Goal: Information Seeking & Learning: Learn about a topic

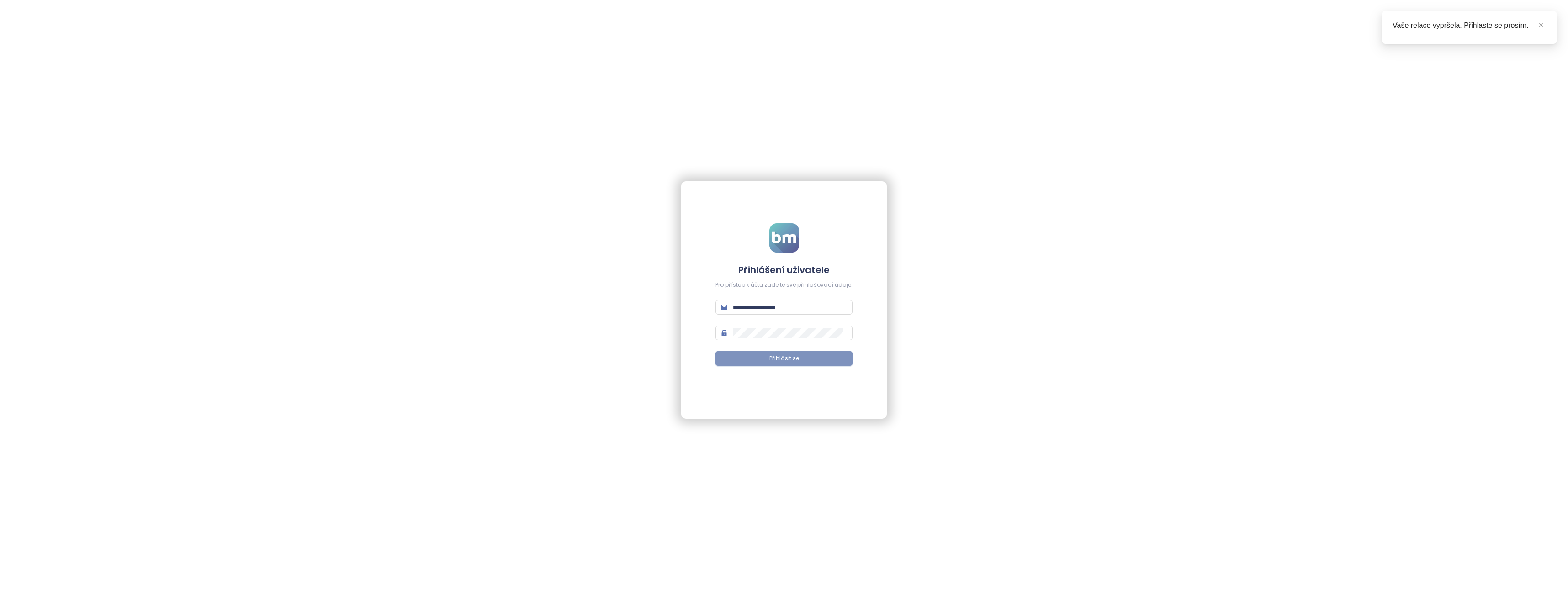
type input "**********"
click at [777, 355] on span "Přihlásit se" at bounding box center [784, 358] width 30 height 9
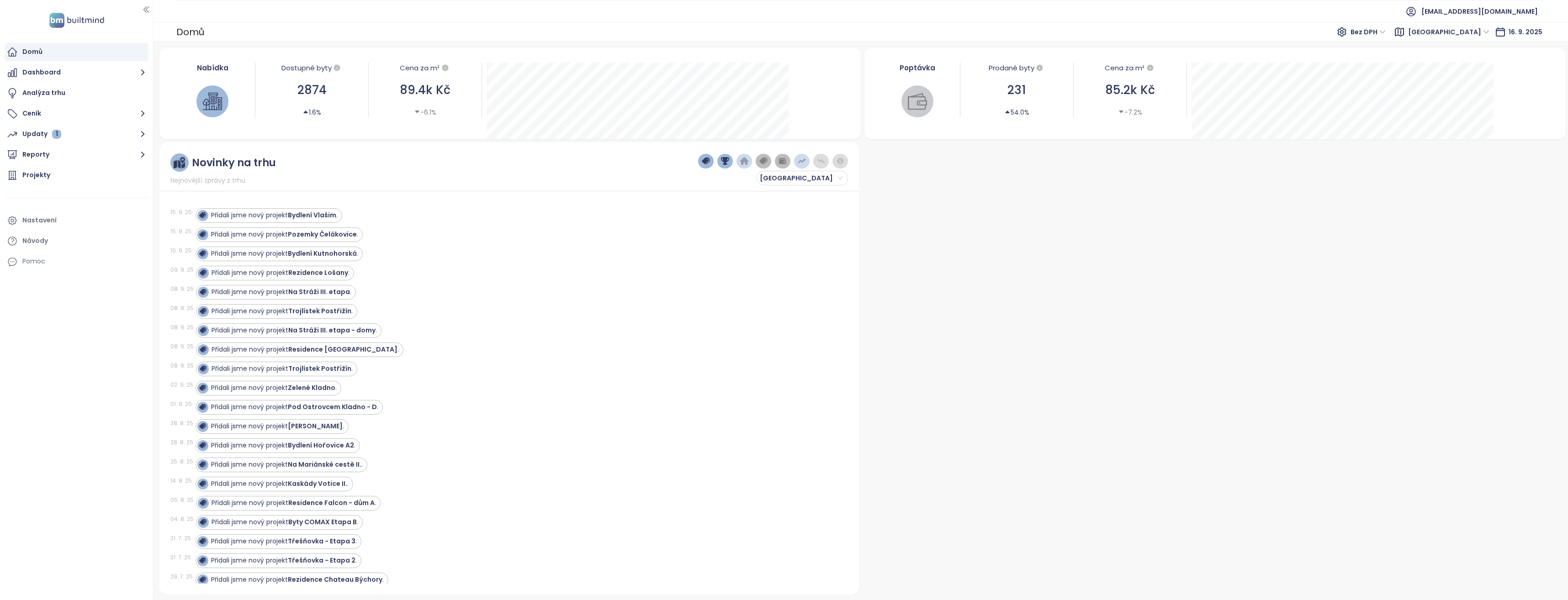
click at [1486, 30] on span "[GEOGRAPHIC_DATA]" at bounding box center [1449, 32] width 82 height 14
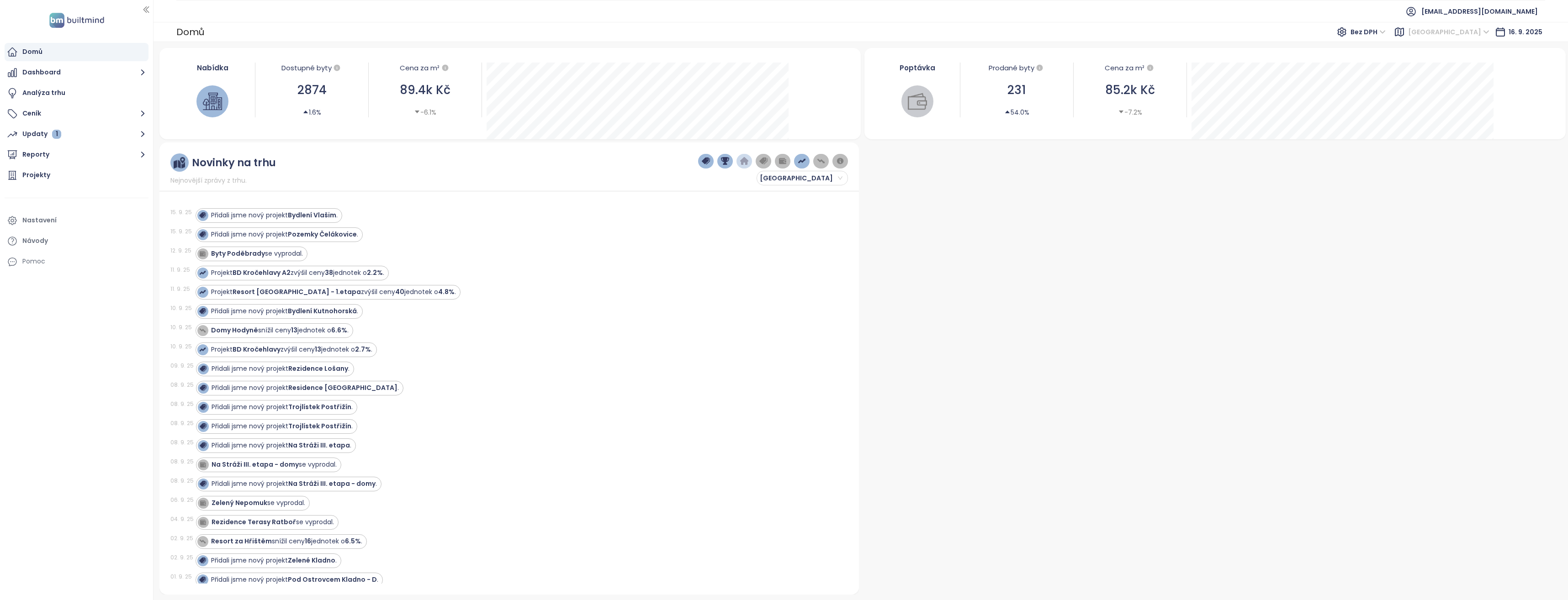
click at [1483, 31] on span "[GEOGRAPHIC_DATA]" at bounding box center [1449, 32] width 82 height 14
click at [1477, 33] on span "[GEOGRAPHIC_DATA]" at bounding box center [1449, 32] width 82 height 14
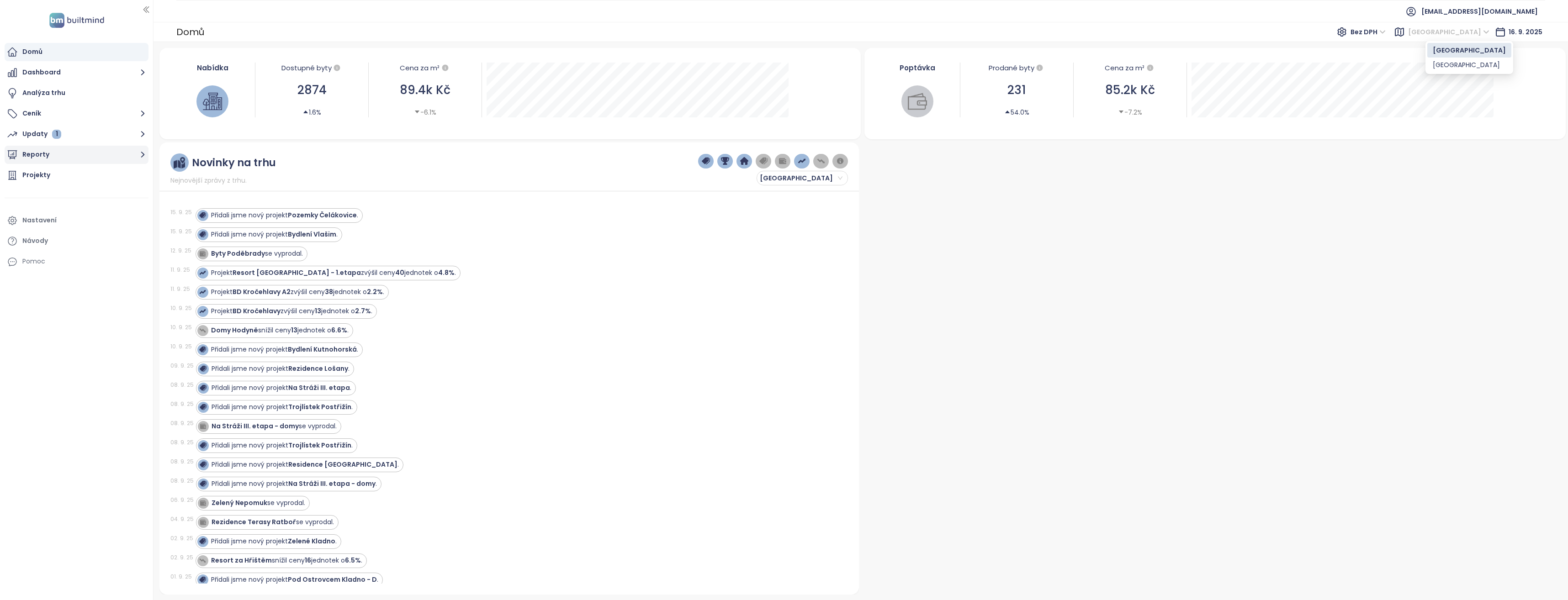
click at [142, 156] on icon "button" at bounding box center [142, 155] width 12 height 12
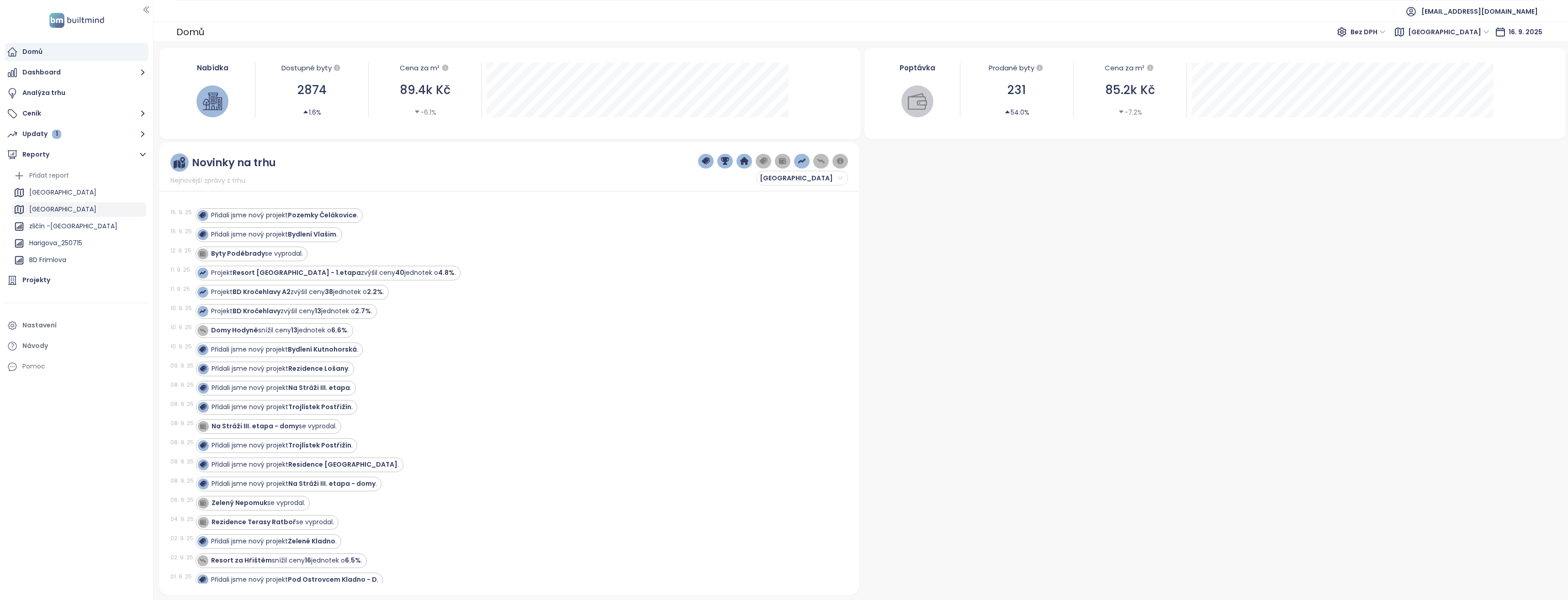
click at [42, 208] on div "[GEOGRAPHIC_DATA]" at bounding box center [63, 209] width 67 height 12
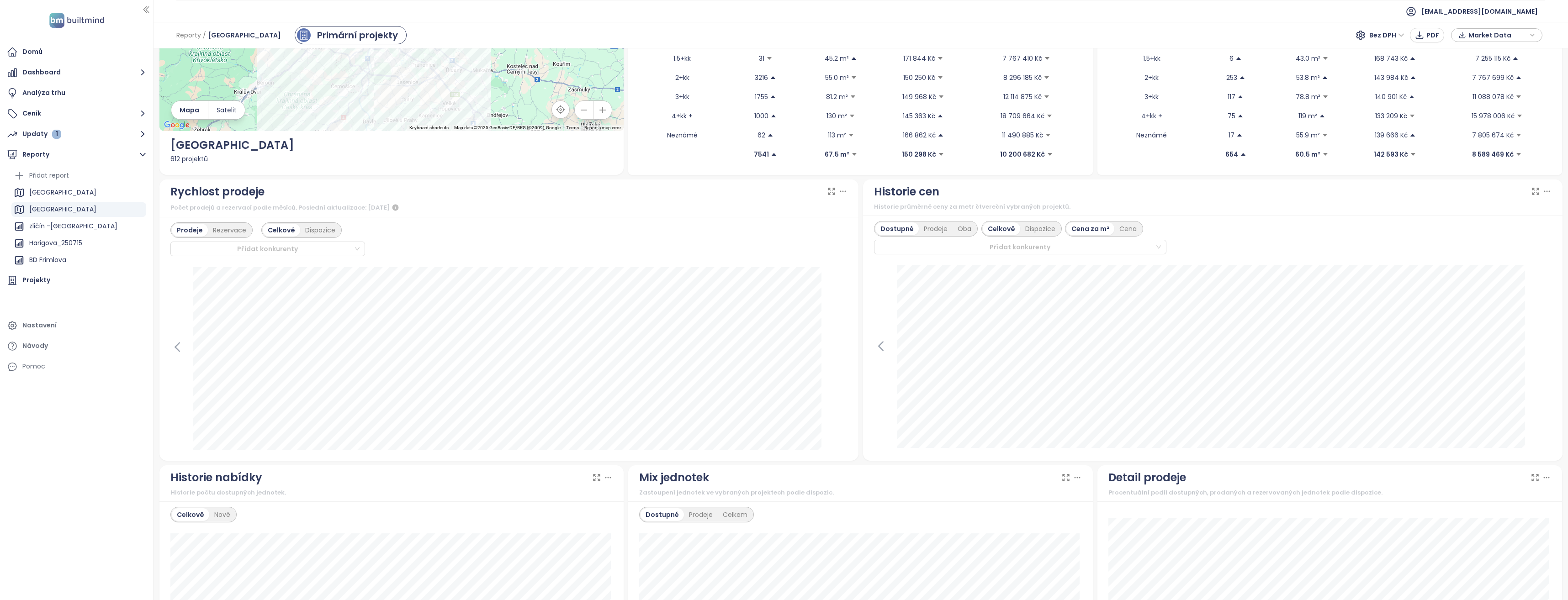
scroll to position [137, 0]
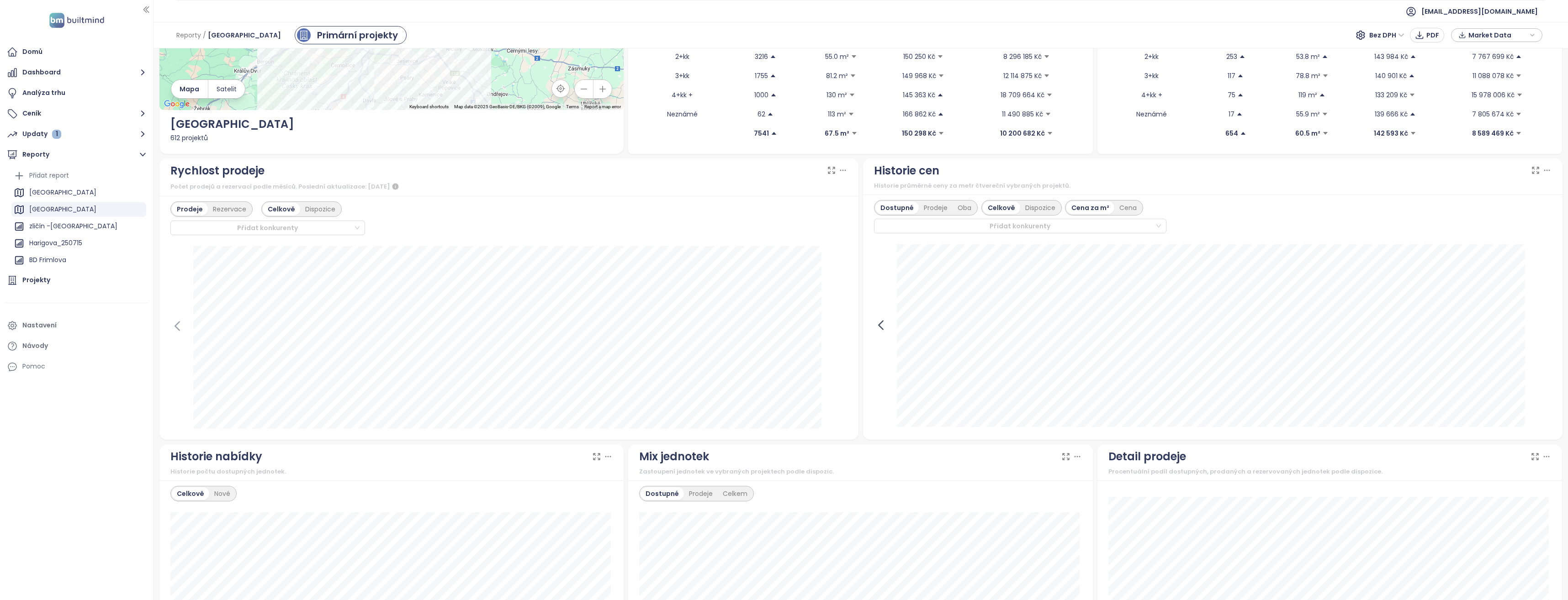
click at [878, 325] on icon at bounding box center [880, 325] width 4 height 9
click at [1532, 169] on icon at bounding box center [1535, 170] width 7 height 7
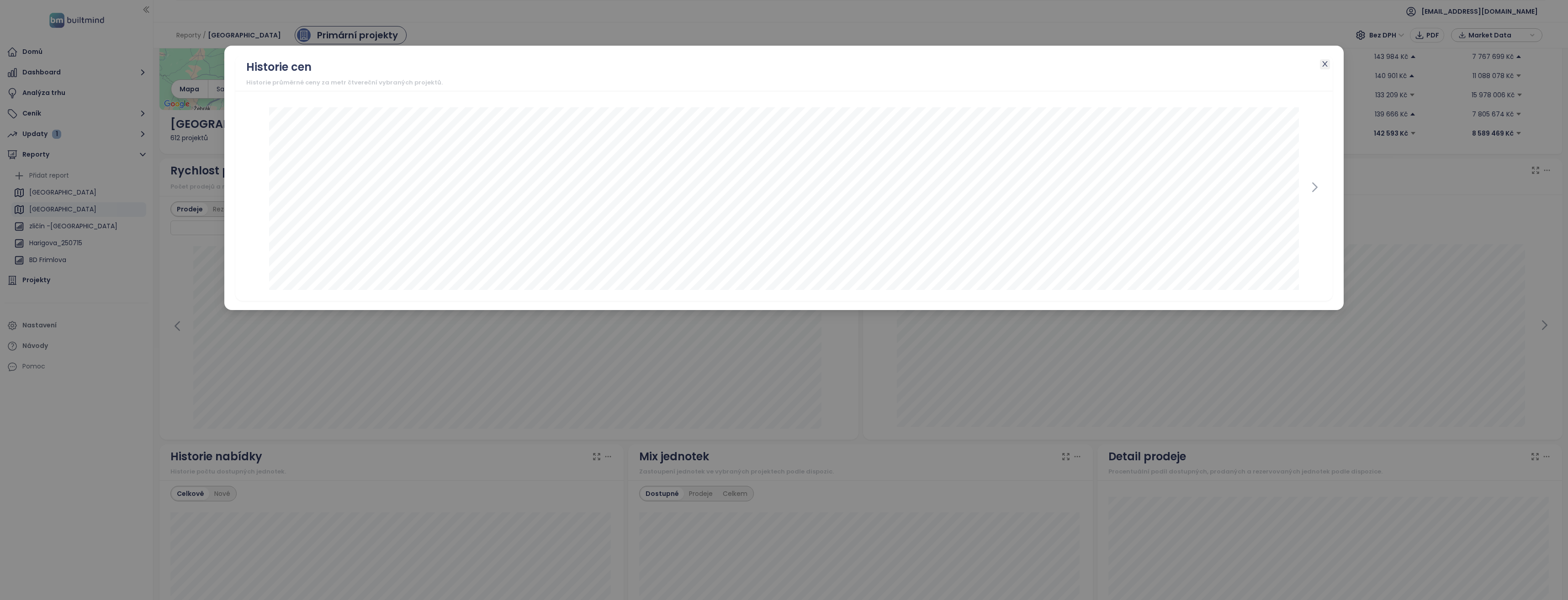
click at [1323, 61] on icon "close" at bounding box center [1325, 64] width 7 height 7
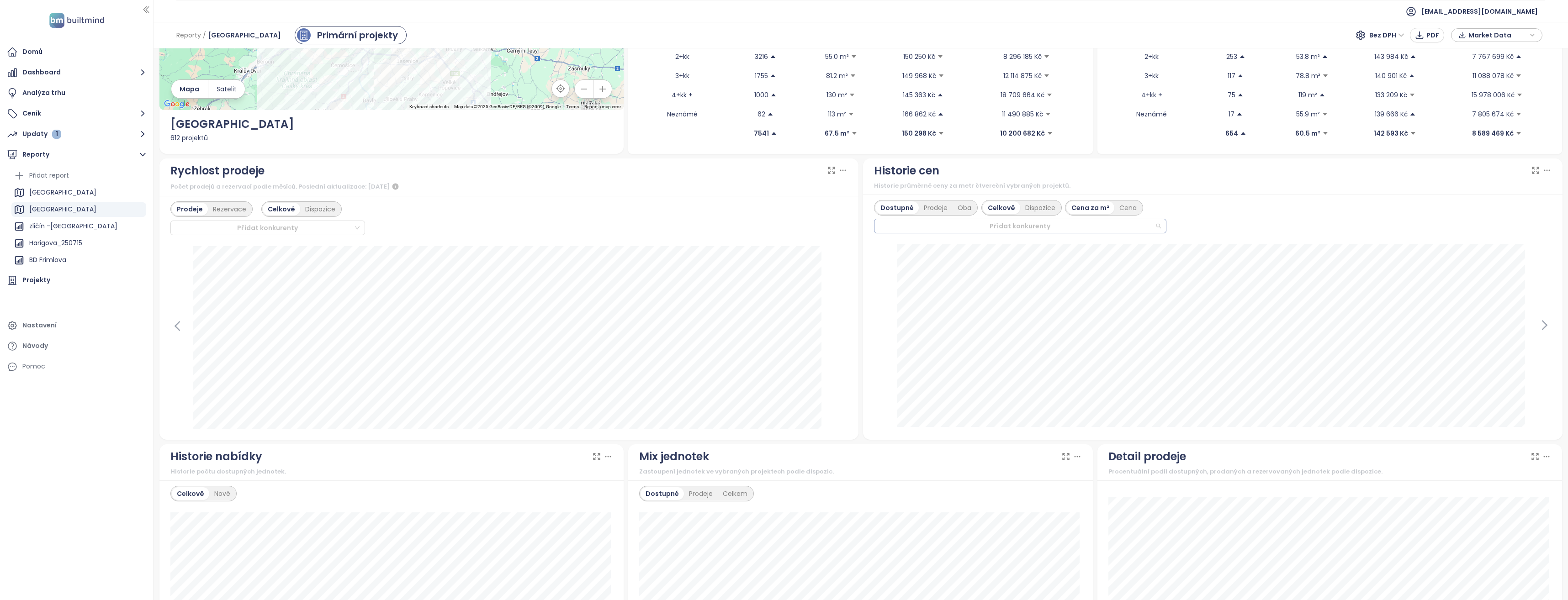
click at [1150, 226] on div "Přidat konkurenty" at bounding box center [1020, 226] width 292 height 15
click at [1531, 169] on icon at bounding box center [1535, 170] width 9 height 9
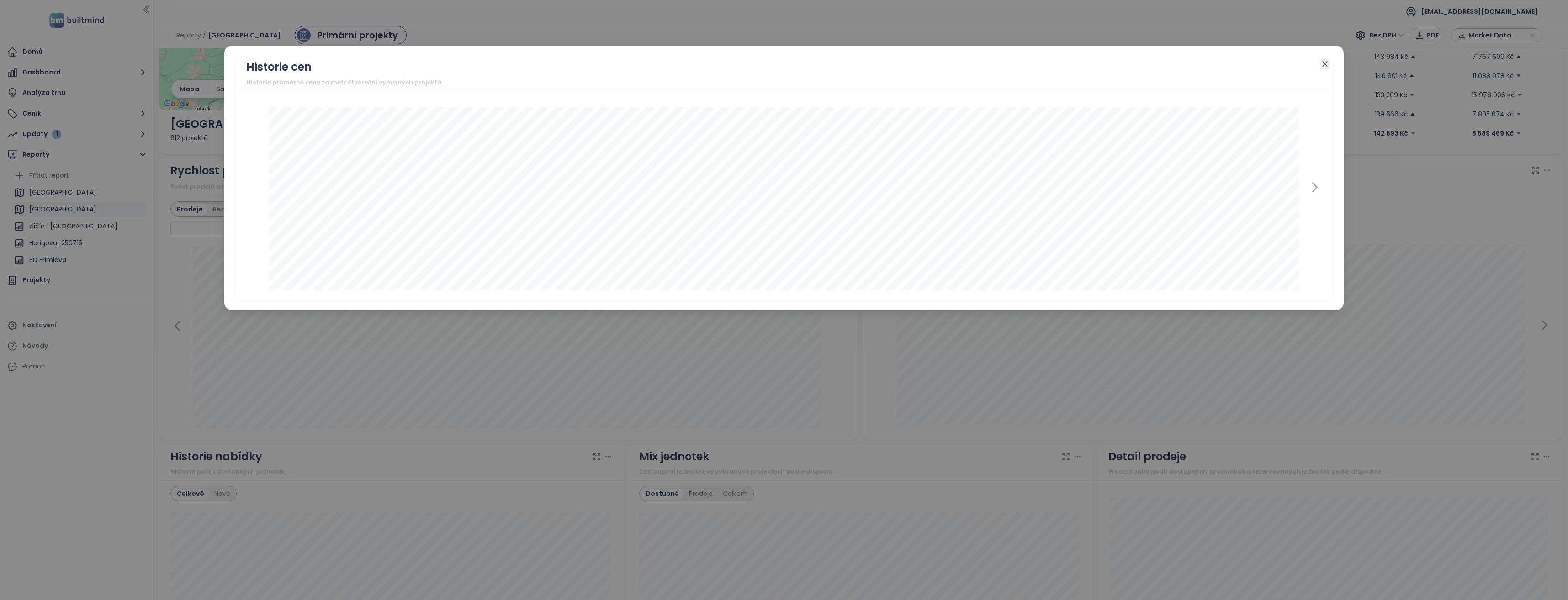
click at [1325, 64] on icon "close" at bounding box center [1325, 64] width 5 height 5
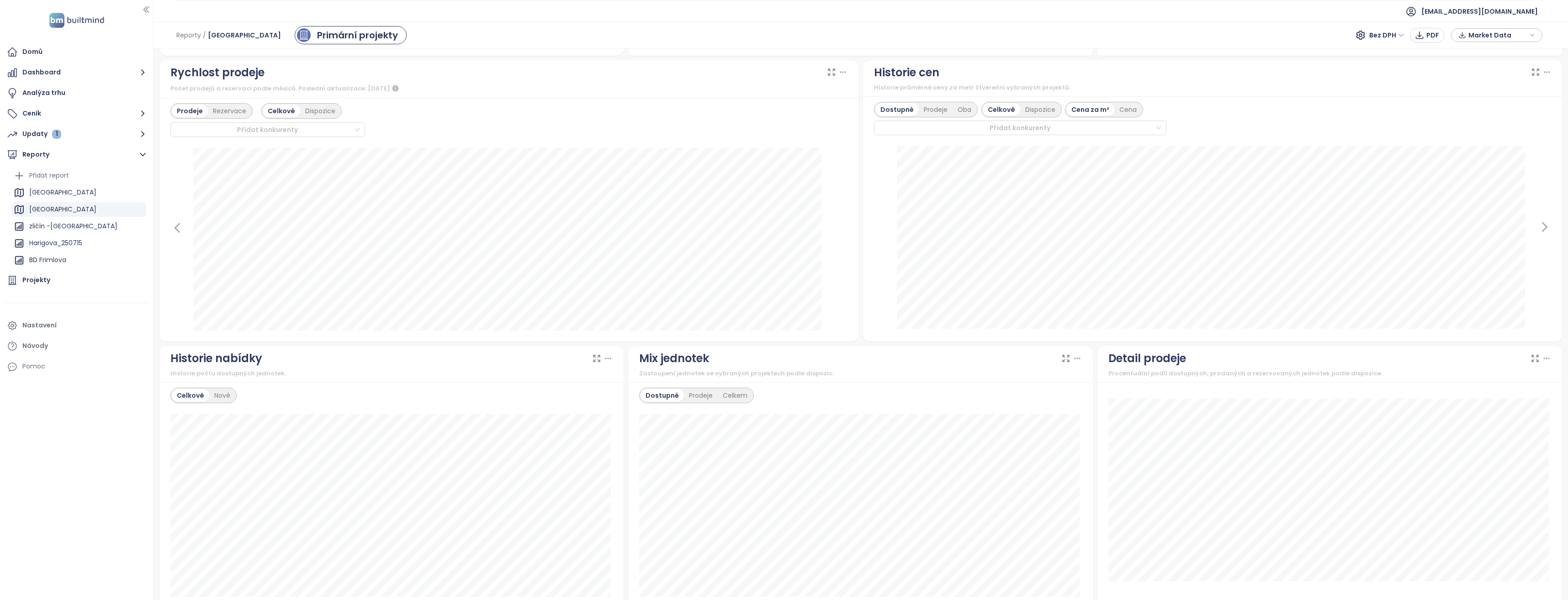
scroll to position [274, 0]
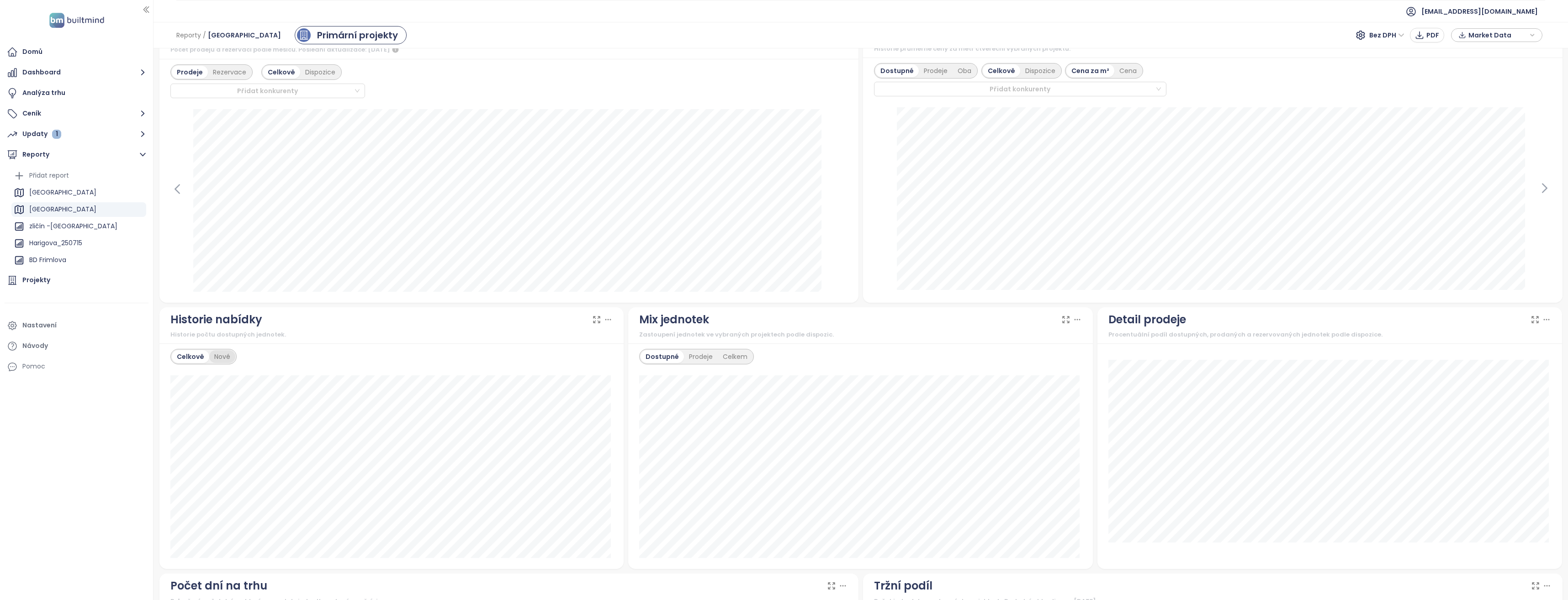
click at [217, 357] on div "Nové" at bounding box center [222, 357] width 26 height 13
click at [190, 356] on div "Celkově" at bounding box center [189, 357] width 36 height 13
click at [226, 354] on div "Nové" at bounding box center [222, 357] width 26 height 13
click at [179, 355] on div "Celkově" at bounding box center [189, 357] width 36 height 13
click at [225, 354] on div "Nové" at bounding box center [222, 357] width 26 height 13
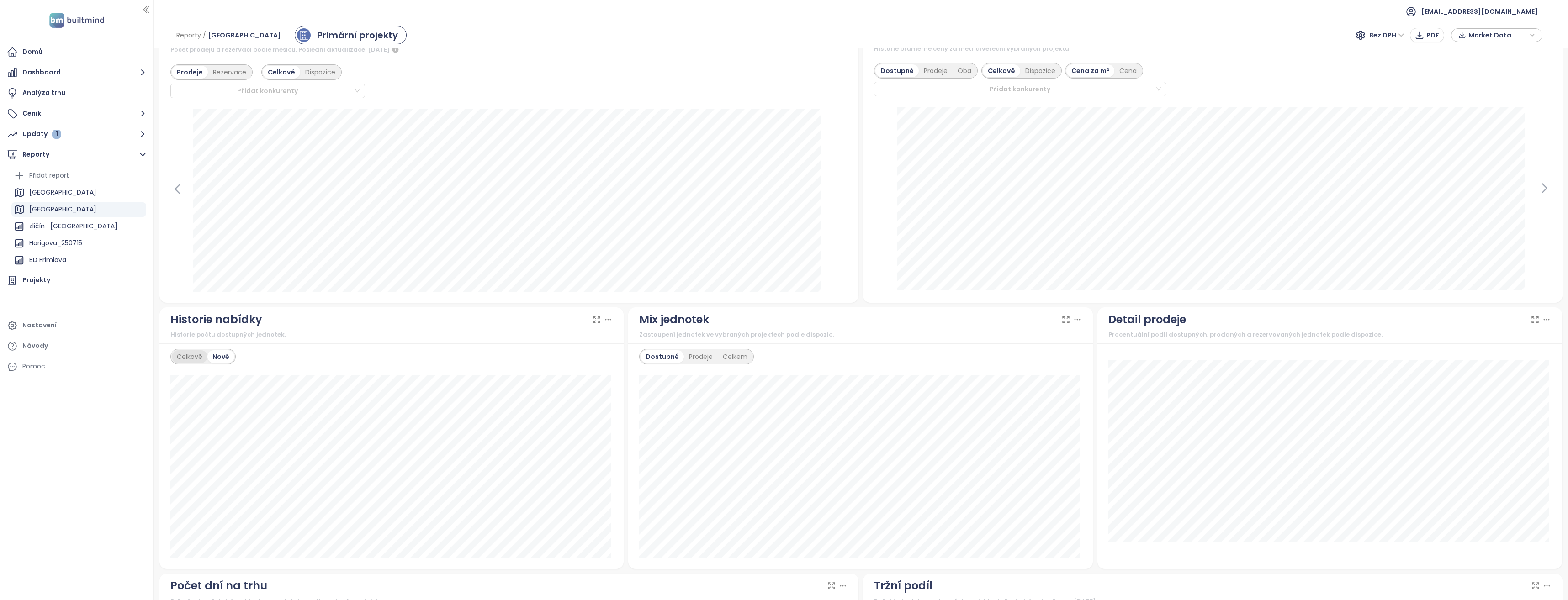
click at [182, 354] on div "Celkově" at bounding box center [189, 357] width 36 height 13
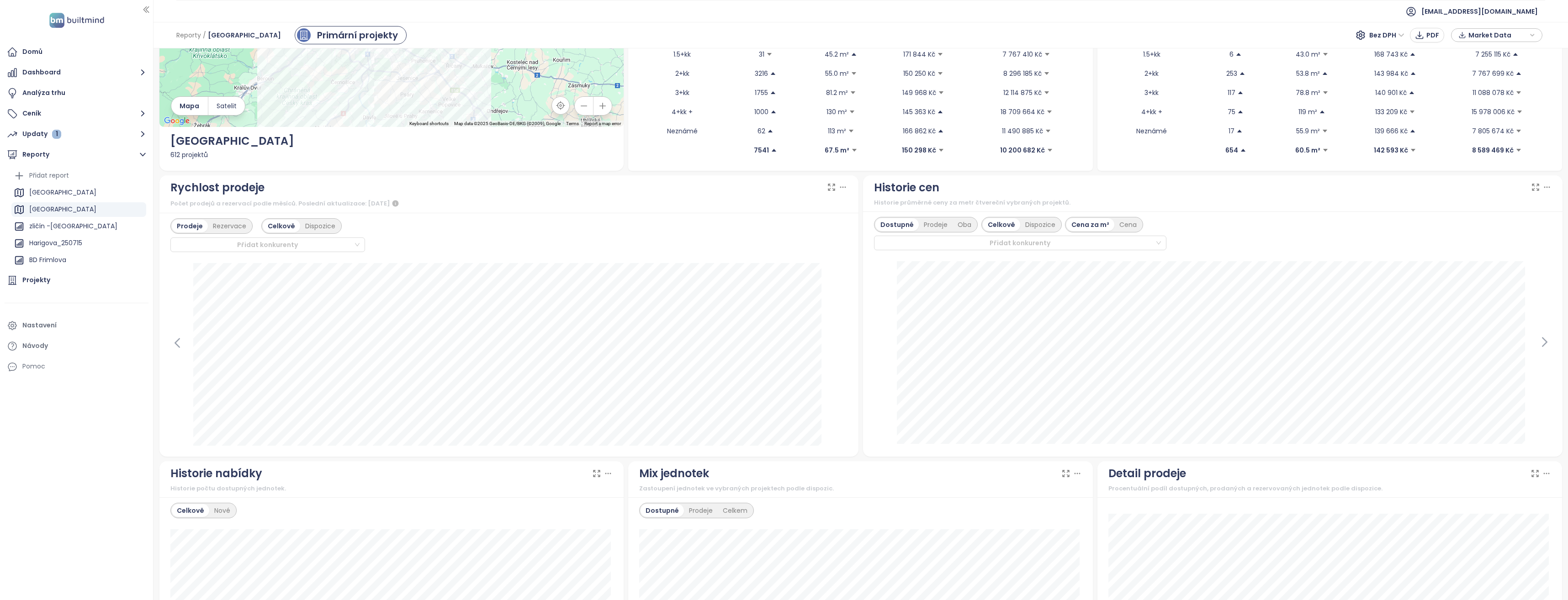
scroll to position [94, 0]
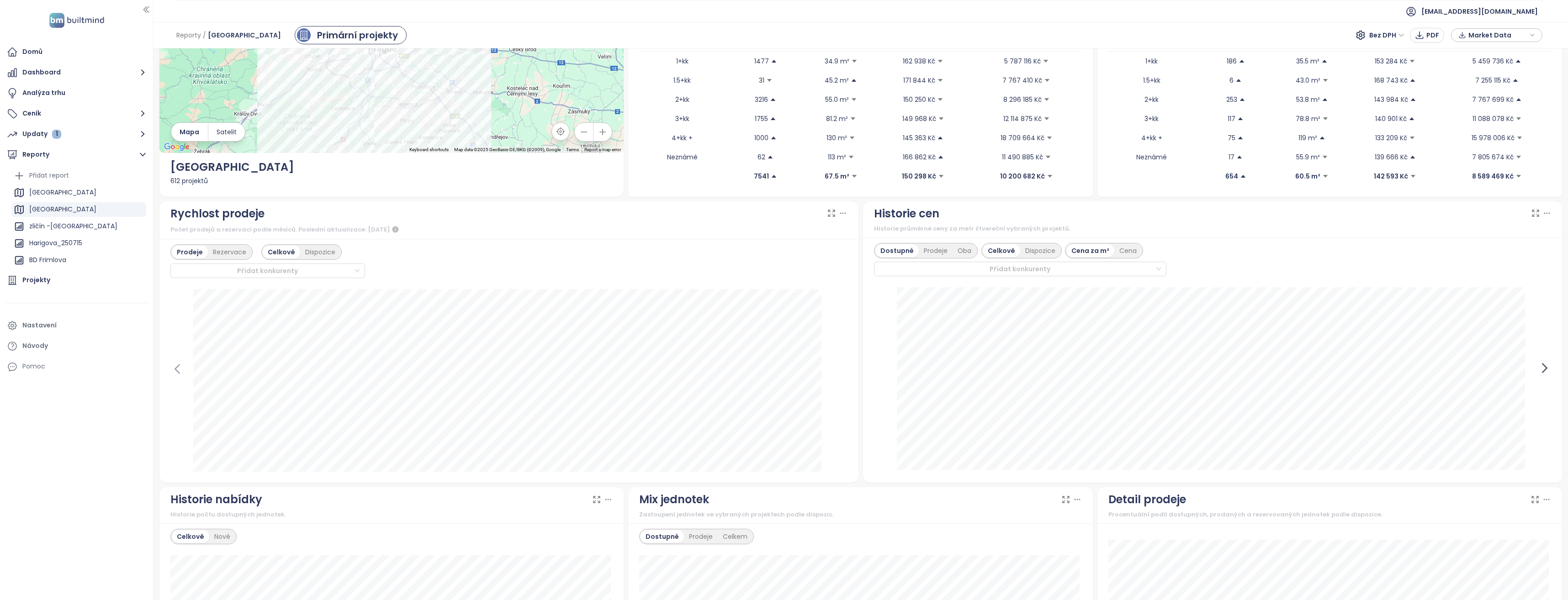
click at [1543, 368] on icon at bounding box center [1544, 368] width 14 height 14
click at [1542, 368] on icon at bounding box center [1544, 368] width 4 height 9
click at [1539, 368] on div at bounding box center [1213, 379] width 677 height 184
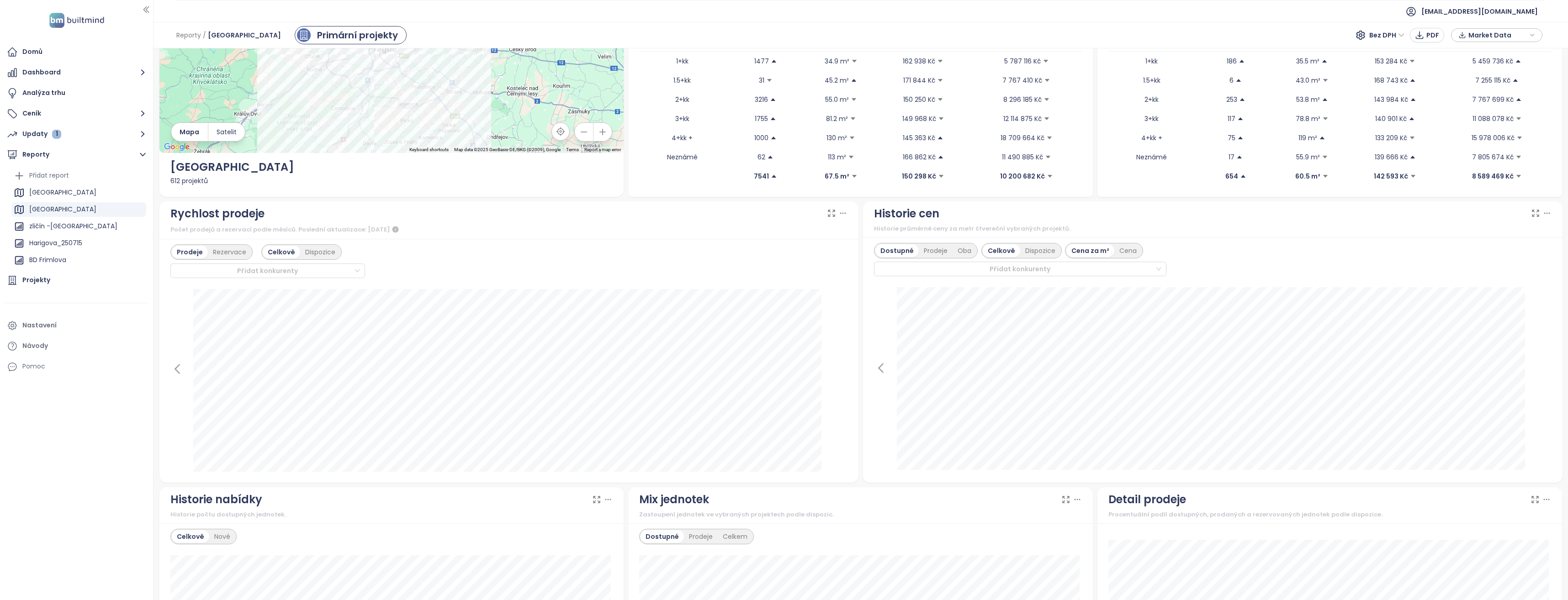
scroll to position [323, 0]
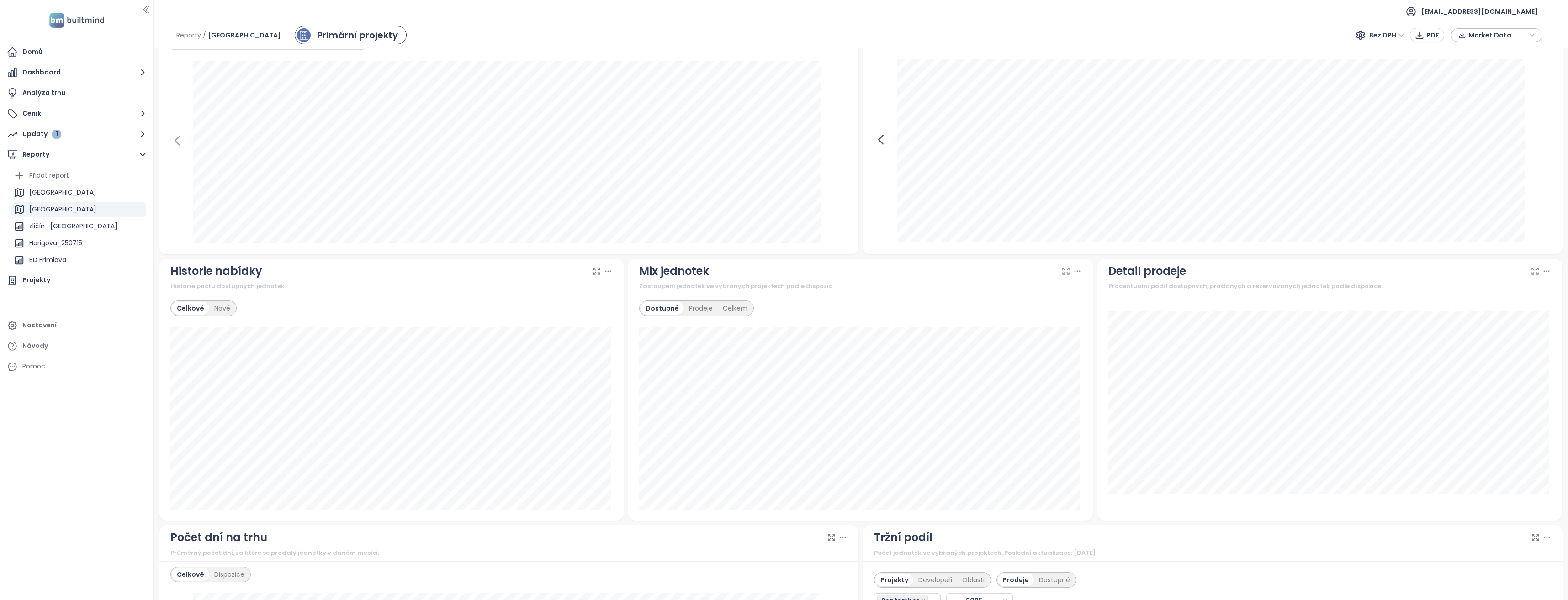
click at [878, 141] on icon at bounding box center [881, 139] width 14 height 14
click at [878, 141] on div at bounding box center [1213, 151] width 677 height 184
click at [1538, 140] on icon at bounding box center [1544, 139] width 14 height 14
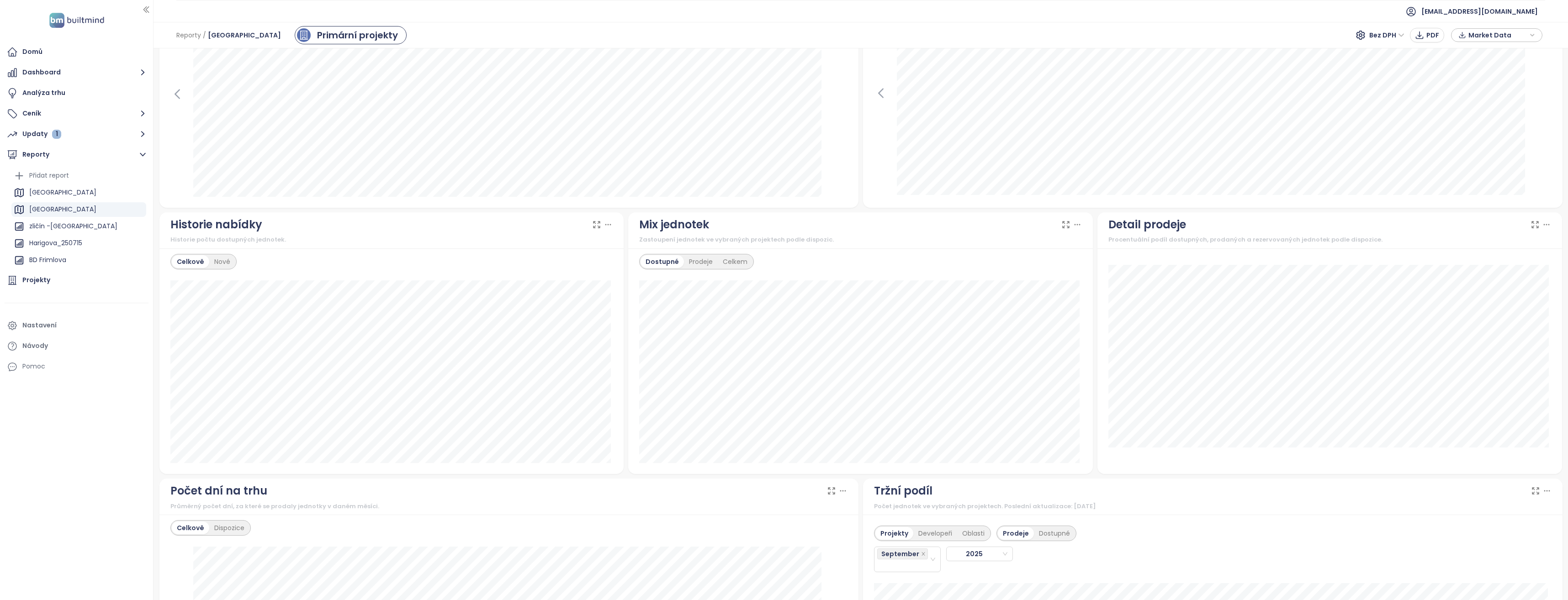
scroll to position [365, 0]
click at [231, 265] on div "Nové" at bounding box center [222, 265] width 26 height 13
click at [188, 262] on div "Celkově" at bounding box center [189, 265] width 36 height 13
click at [215, 261] on div "Nové" at bounding box center [222, 265] width 26 height 13
click at [183, 266] on div "Celkově" at bounding box center [189, 265] width 36 height 13
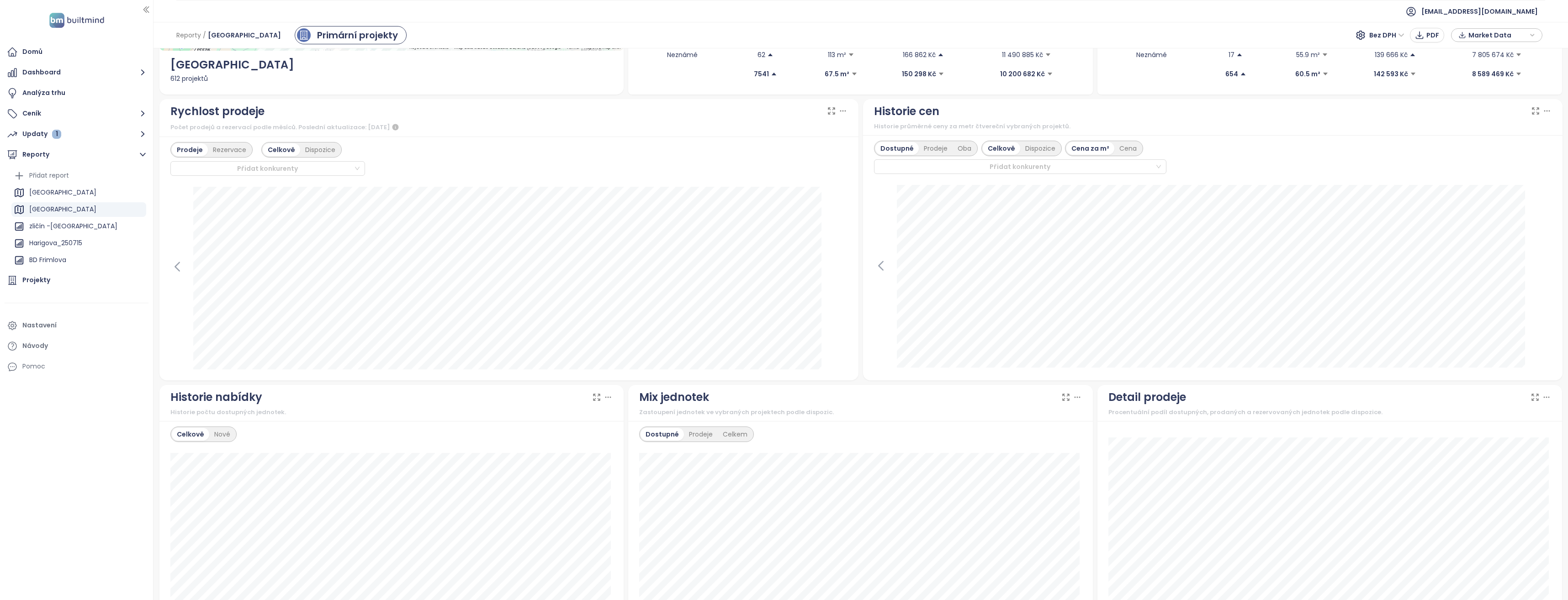
scroll to position [183, 0]
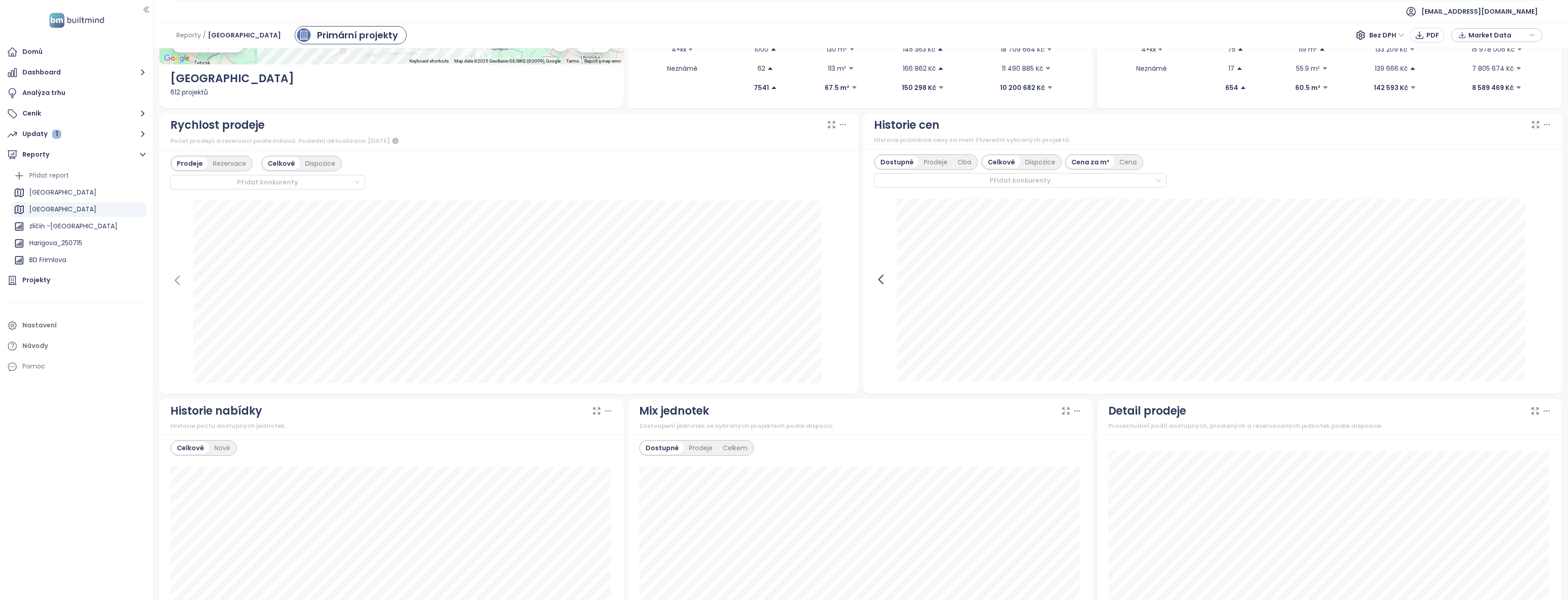
click at [874, 280] on icon at bounding box center [881, 279] width 14 height 14
click at [1538, 282] on icon at bounding box center [1544, 279] width 14 height 14
click at [959, 160] on div "Oba" at bounding box center [964, 162] width 24 height 13
click at [959, 160] on div "Oba" at bounding box center [962, 162] width 24 height 13
click at [1127, 161] on div "Cena" at bounding box center [1126, 162] width 27 height 13
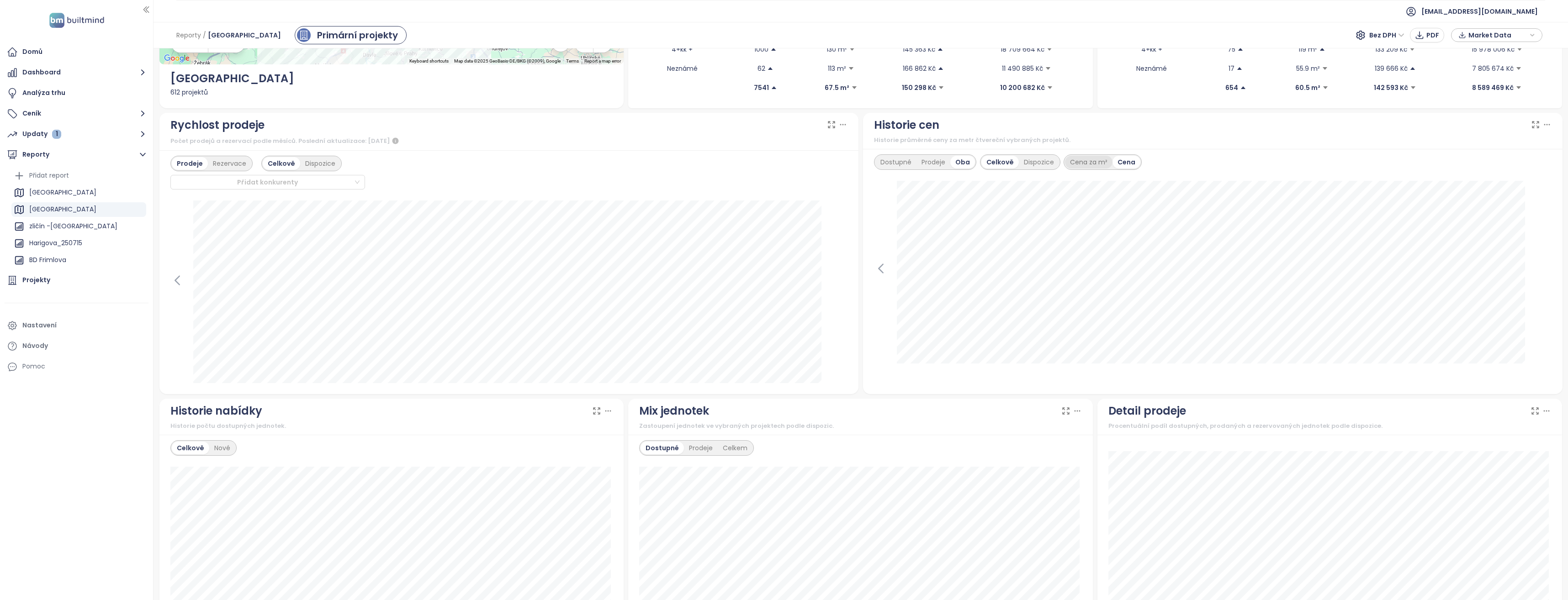
click at [1088, 158] on div "Cena za m²" at bounding box center [1089, 162] width 47 height 13
click at [1402, 35] on span "Bez DPH" at bounding box center [1387, 35] width 35 height 14
click at [1390, 54] on div "S DPH" at bounding box center [1390, 54] width 28 height 10
click at [1388, 34] on span "S DPH" at bounding box center [1390, 35] width 27 height 14
click at [1388, 65] on div "Bez DPH" at bounding box center [1395, 68] width 25 height 10
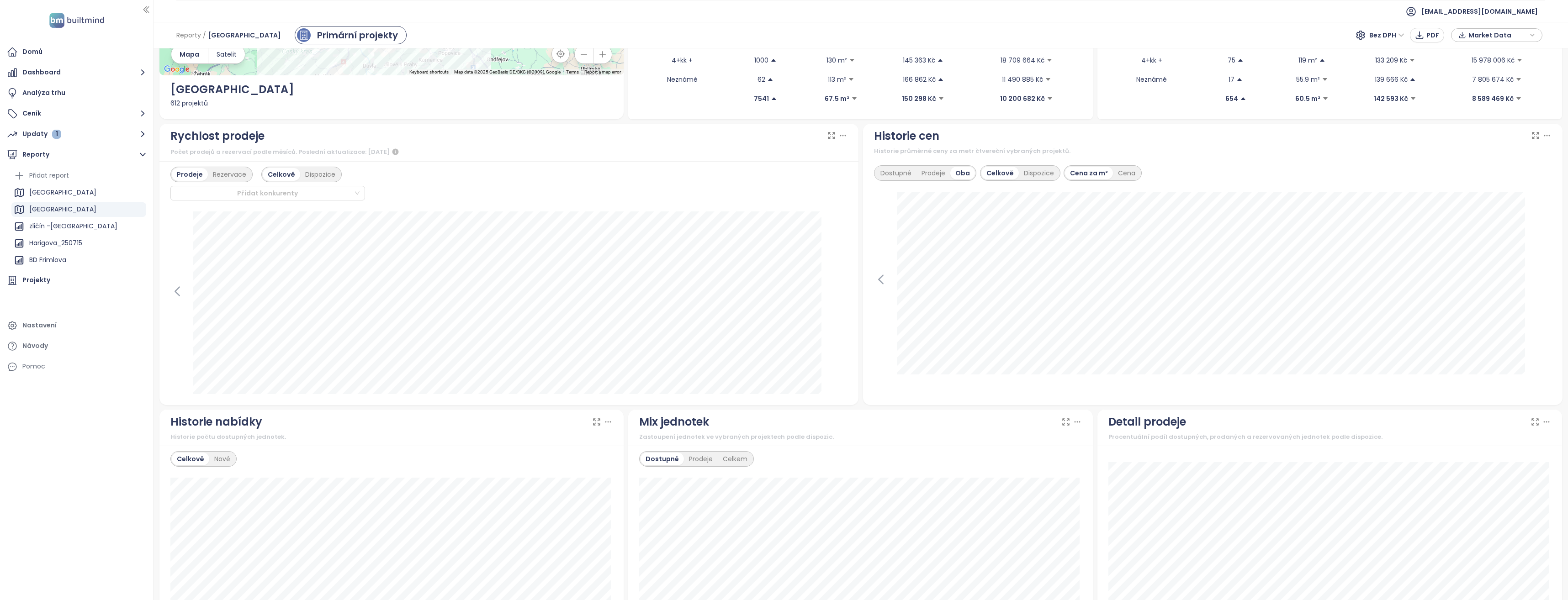
scroll to position [176, 0]
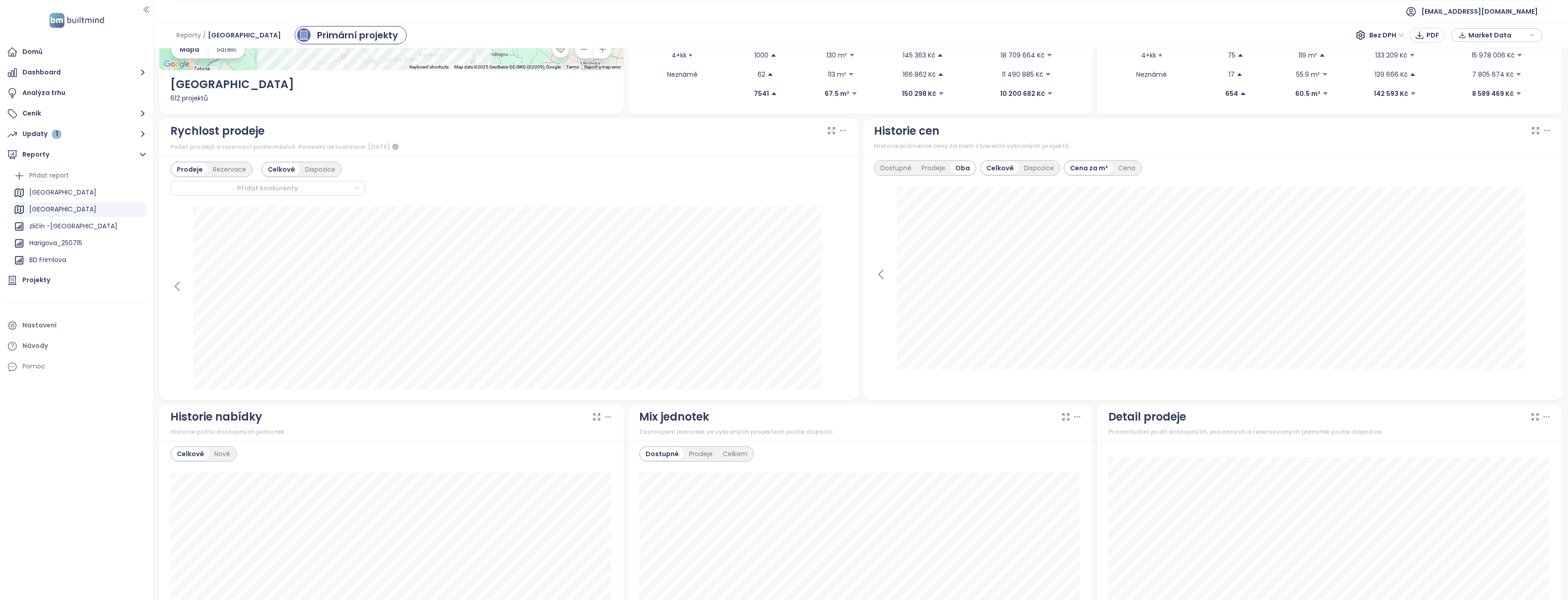
click at [877, 190] on div "[DATE] prodané: 134 167 Kč dostupné: 142 334 Kč" at bounding box center [1213, 288] width 677 height 203
click at [1542, 129] on icon at bounding box center [1547, 130] width 9 height 9
click at [1517, 173] on span "PNG" at bounding box center [1518, 178] width 14 height 10
click at [1015, 600] on html "Domů Dashboard Analýza trhu Ceník Updaty 1 Reporty Přidat report Středočeský kr…" at bounding box center [784, 300] width 1568 height 600
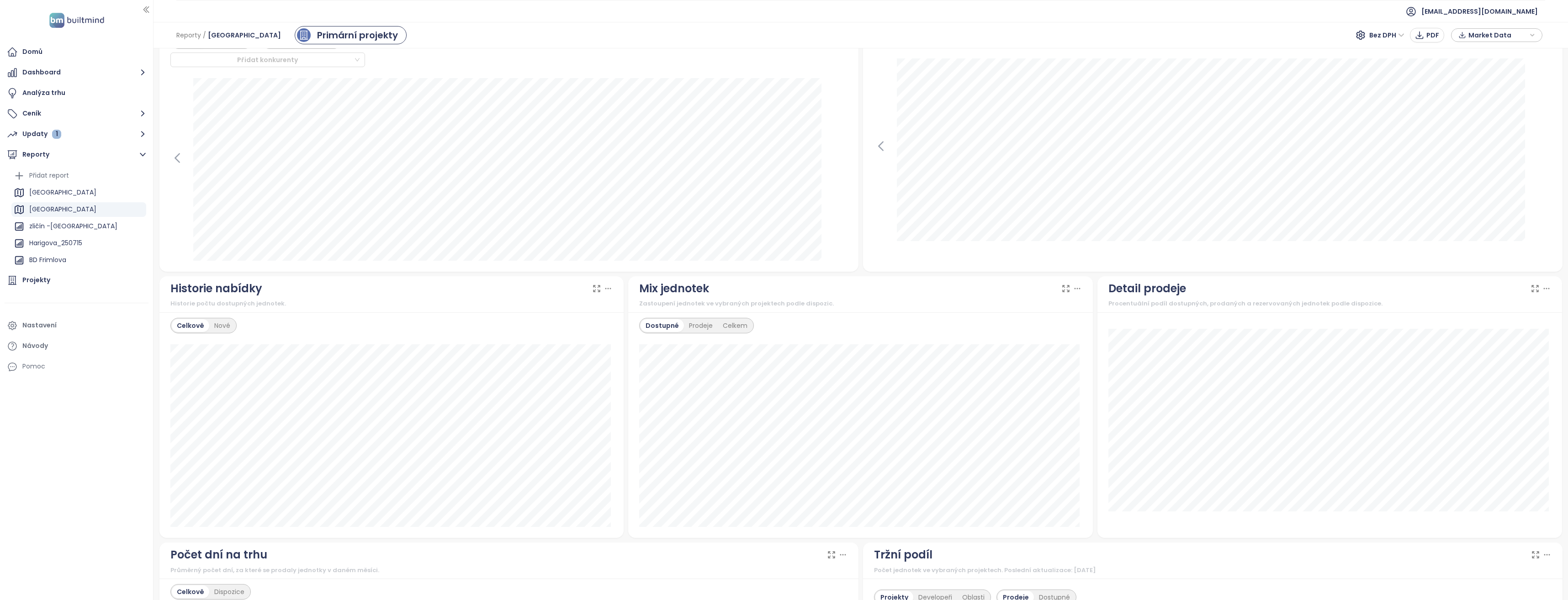
scroll to position [228, 0]
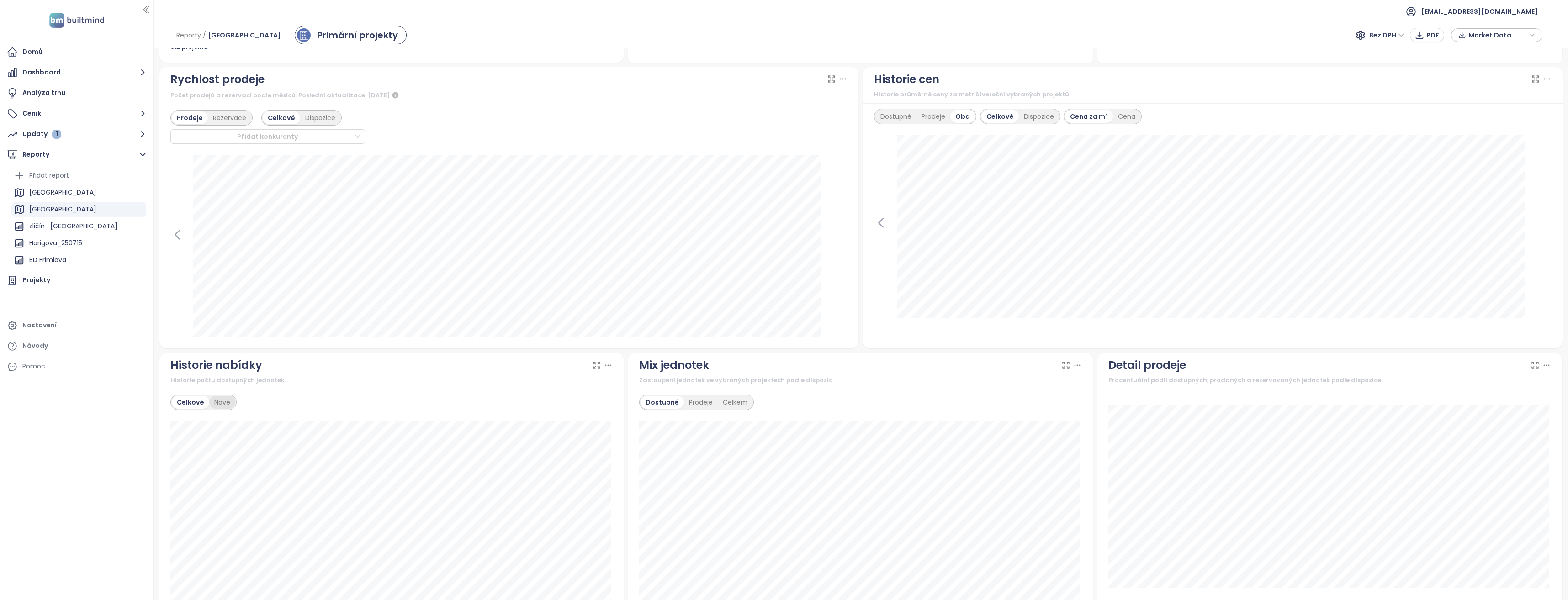
click at [226, 405] on div "Nové" at bounding box center [222, 402] width 26 height 13
click at [190, 402] on div "Celkově" at bounding box center [189, 402] width 36 height 13
